Goal: Find specific page/section: Find specific page/section

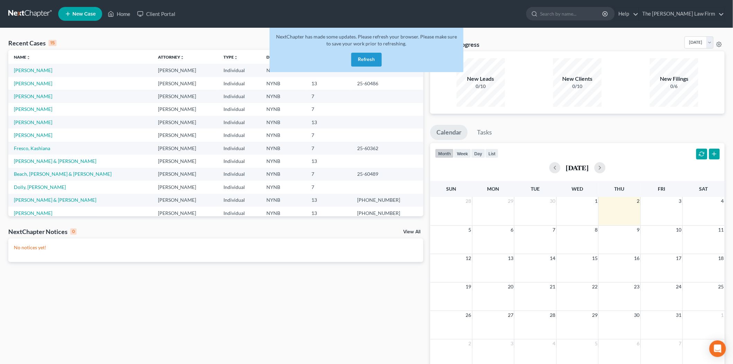
click at [21, 15] on link at bounding box center [30, 14] width 44 height 12
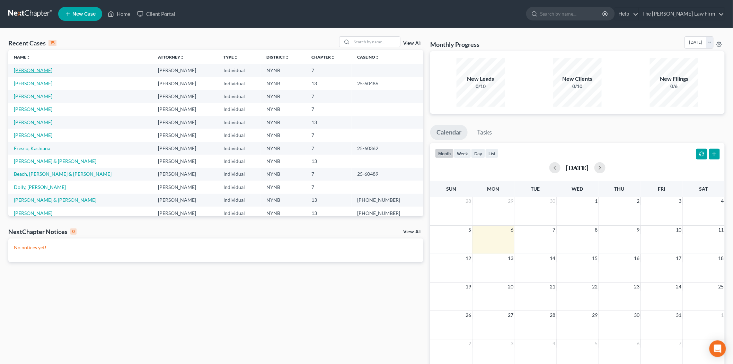
click at [39, 71] on link "[PERSON_NAME]" at bounding box center [33, 70] width 38 height 6
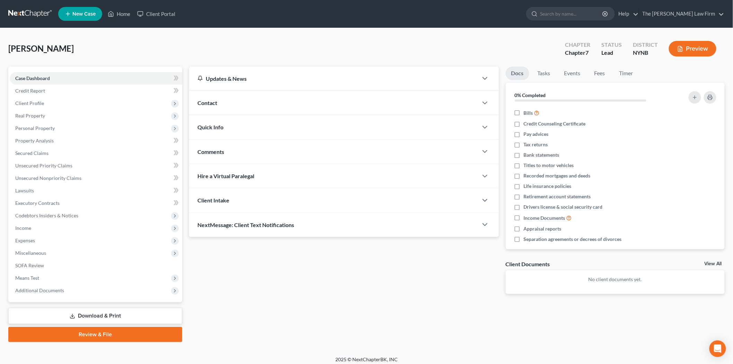
drag, startPoint x: 14, startPoint y: 12, endPoint x: 17, endPoint y: 8, distance: 4.9
click at [14, 12] on link at bounding box center [30, 14] width 44 height 12
